Goal: Use online tool/utility: Utilize a website feature to perform a specific function

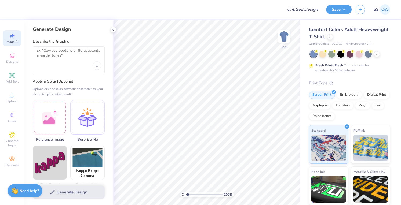
select select "4"
click at [6, 58] on div "Designs" at bounding box center [12, 58] width 19 height 16
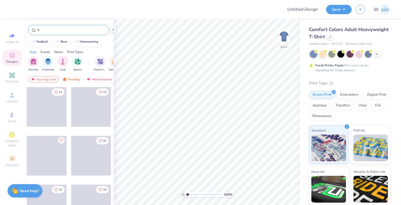
click at [57, 30] on input "h" at bounding box center [71, 29] width 69 height 5
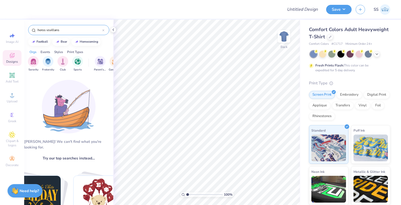
click at [50, 29] on input "heros vsvillans" at bounding box center [69, 29] width 65 height 5
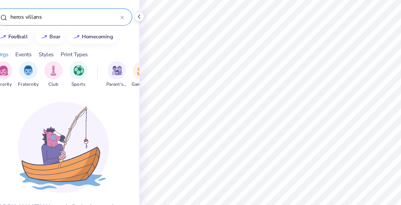
click at [53, 31] on input "heros villans" at bounding box center [69, 29] width 65 height 5
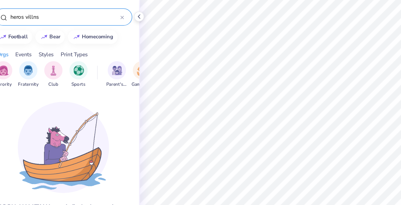
click at [53, 31] on input "heros villns" at bounding box center [69, 29] width 65 height 5
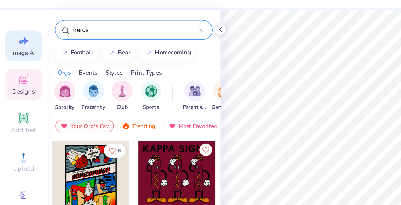
type input "heros"
click at [12, 39] on icon at bounding box center [12, 36] width 6 height 6
select select "4"
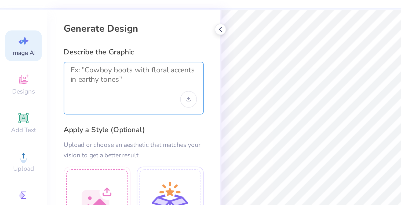
click at [42, 55] on textarea at bounding box center [68, 54] width 65 height 13
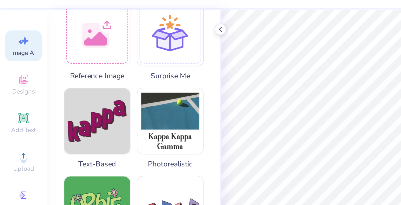
scroll to position [88, 0]
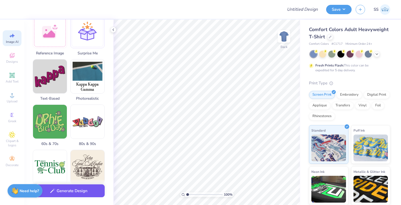
type textarea "generate a design for heros vs villians theme"
click at [65, 191] on button "Generate Design" at bounding box center [69, 191] width 72 height 13
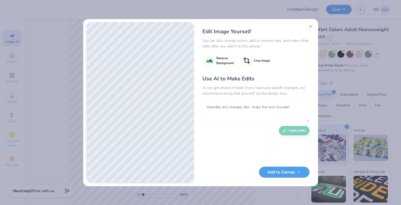
click at [233, 109] on textarea at bounding box center [256, 111] width 107 height 21
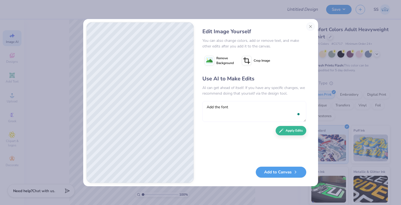
paste textarea "Aggie Gentlemen Of Integrity [US_STATE] A&m University"
type textarea "Add the font Aggie Gentlemen Of Integrity [US_STATE] A&m University"
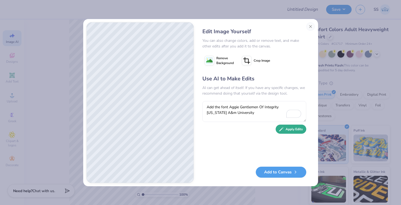
click at [295, 129] on button "Apply Edits" at bounding box center [291, 129] width 31 height 9
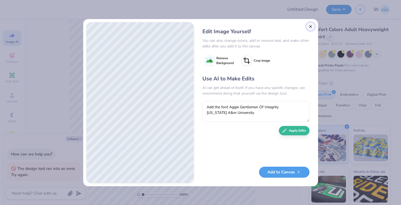
click at [308, 29] on button "Close" at bounding box center [311, 26] width 9 height 9
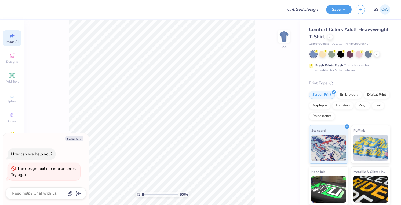
scroll to position [0, 12]
click at [17, 36] on div "Image AI" at bounding box center [12, 38] width 19 height 16
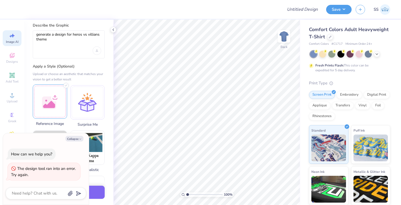
scroll to position [13, 0]
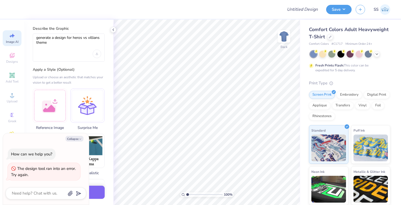
click at [56, 51] on div "generate a design for heros vs villians theme" at bounding box center [69, 48] width 72 height 28
click at [55, 49] on div "generate a design for heros vs villians theme" at bounding box center [69, 48] width 72 height 28
type textarea "x"
click at [50, 44] on textarea "generate a design for heros vs villians theme" at bounding box center [68, 42] width 65 height 15
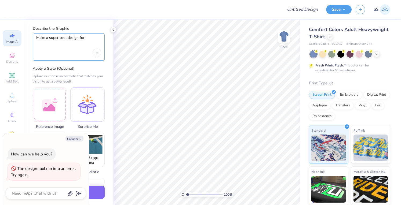
paste textarea "Aggie Gentlemen Of Integrity [US_STATE] A&m University"
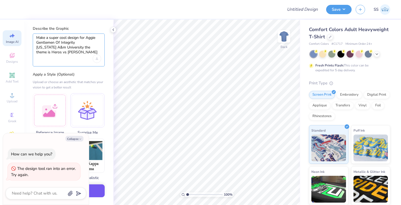
type textarea "Make a super cool design for Aggie Gentlemen Of Integrity [US_STATE] A&m Univer…"
click at [100, 197] on button "Generate Design" at bounding box center [69, 191] width 72 height 13
type textarea "x"
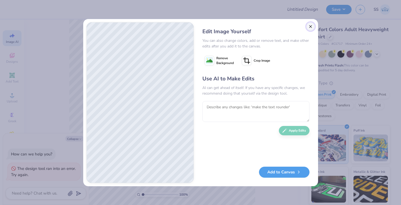
click at [309, 29] on button "Close" at bounding box center [311, 26] width 9 height 9
